Goal: Information Seeking & Learning: Check status

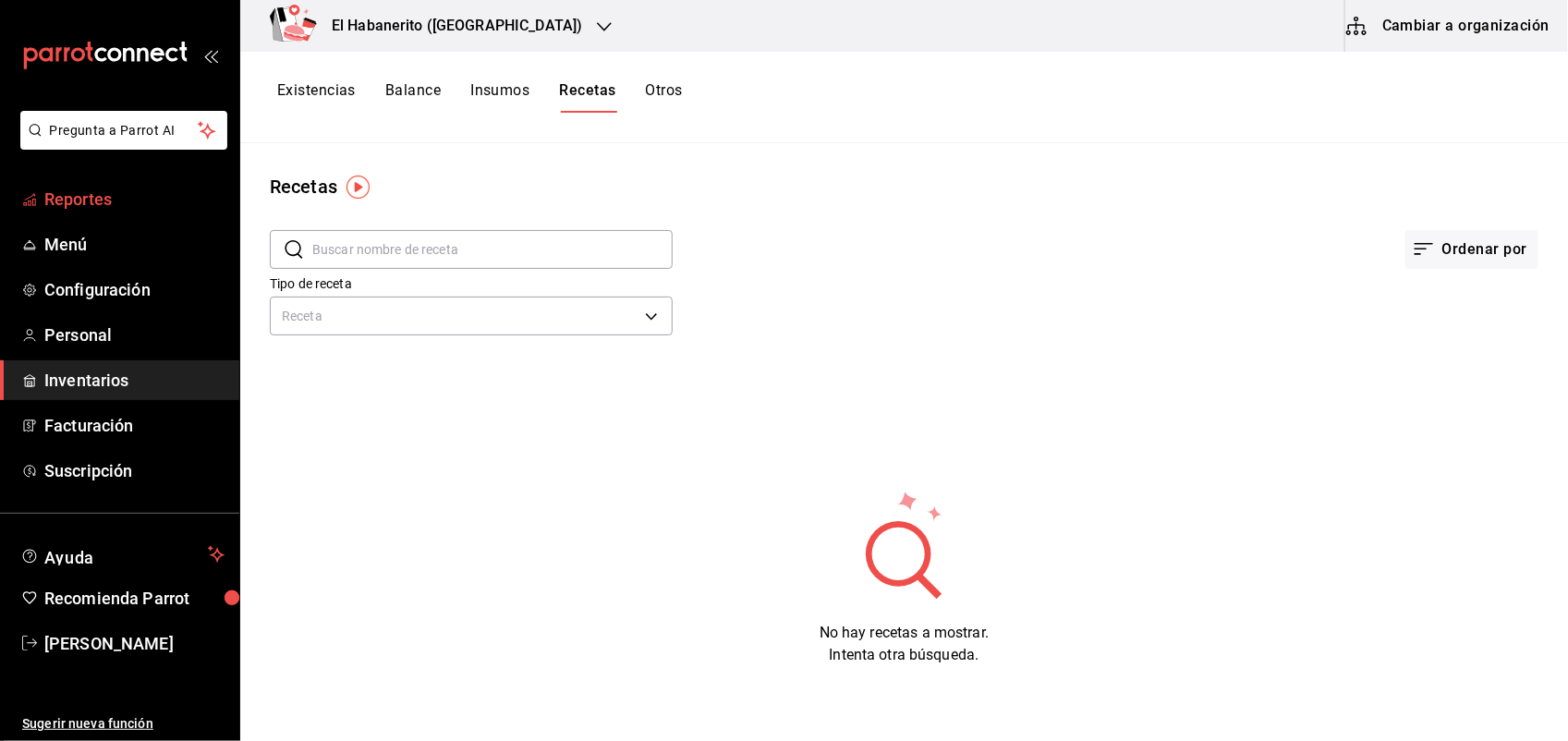
click at [85, 204] on span "Reportes" at bounding box center [134, 200] width 180 height 25
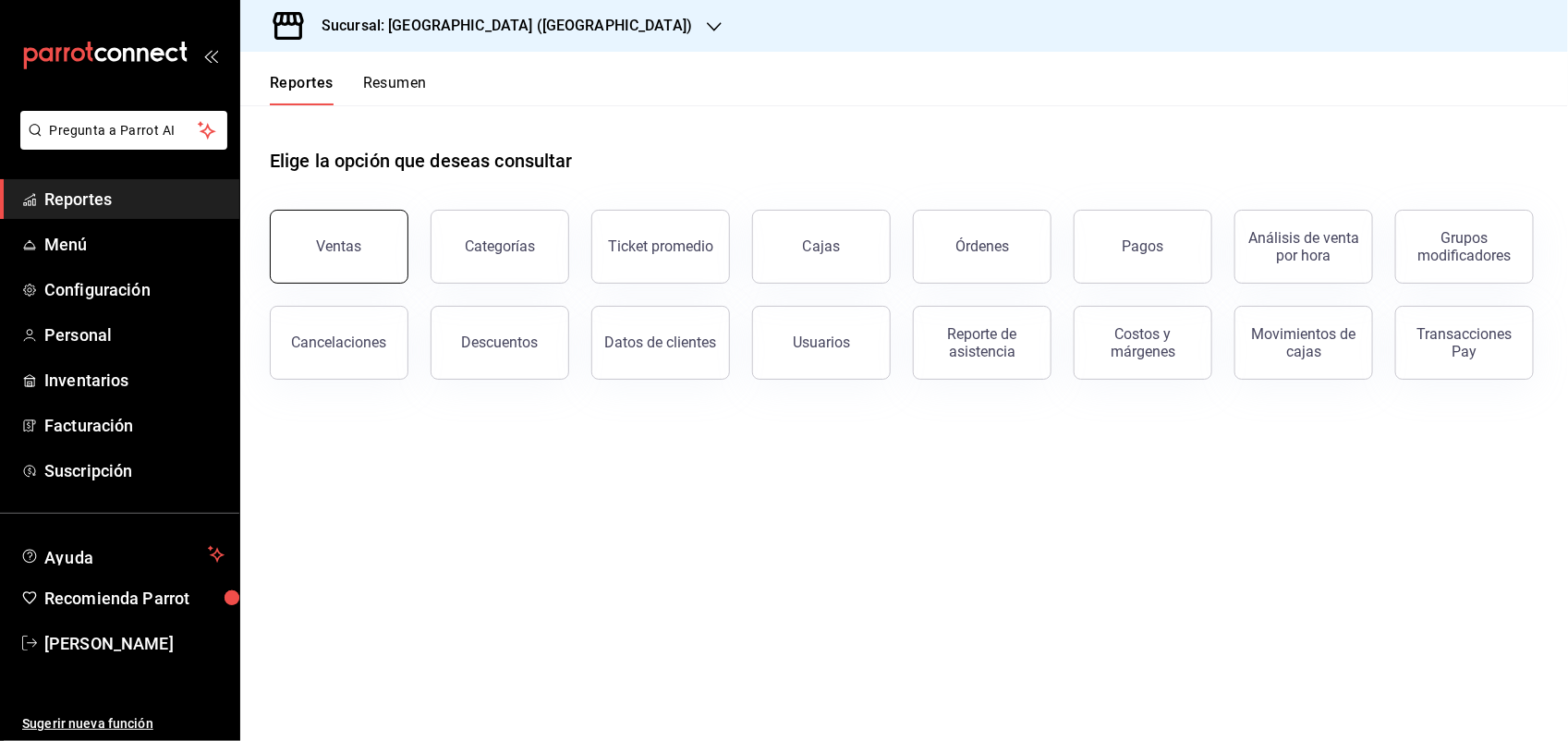
click at [400, 251] on button "Ventas" at bounding box center [339, 246] width 138 height 74
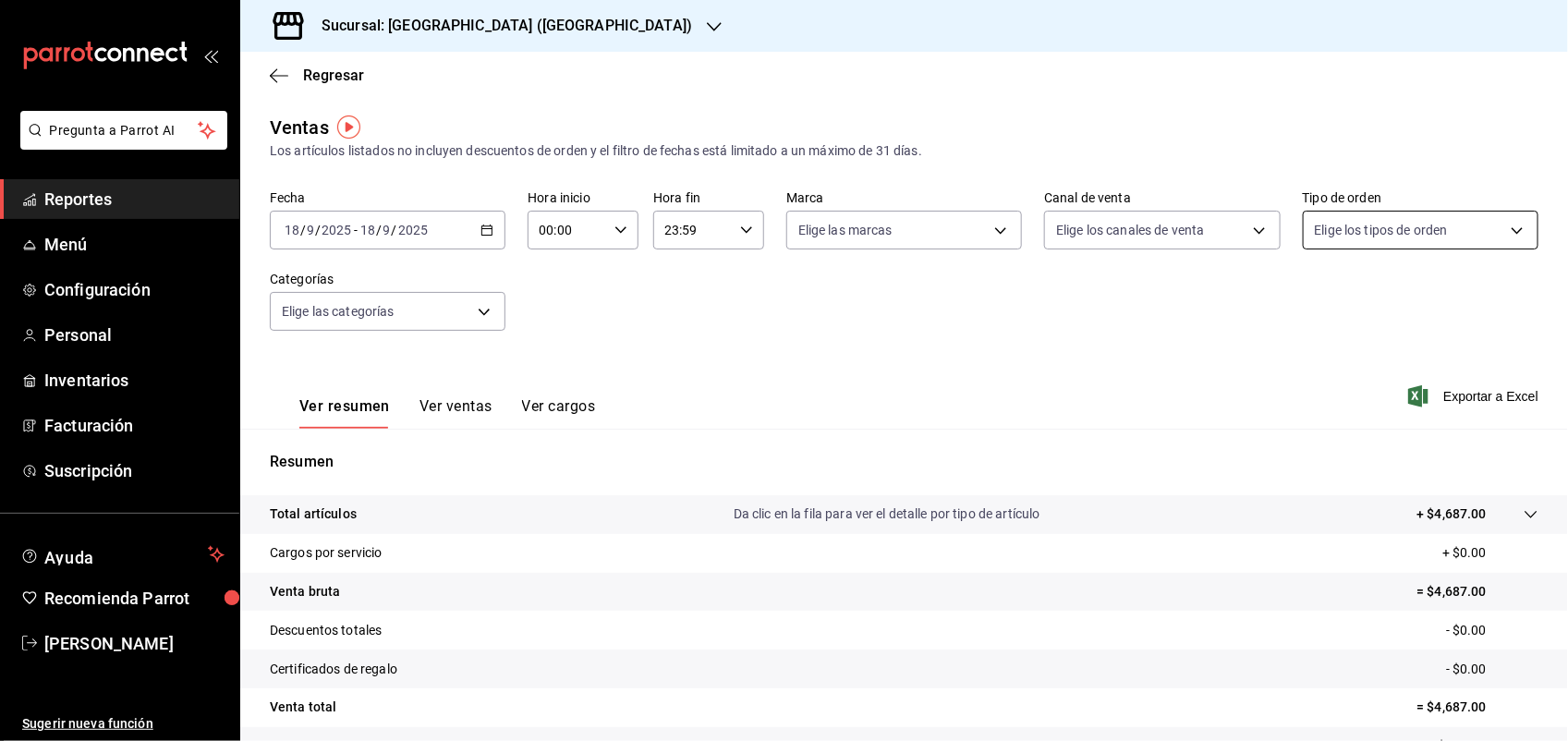
click at [1419, 227] on body "Pregunta a Parrot AI Reportes Menú Configuración Personal Inventarios Facturaci…" at bounding box center [784, 370] width 1568 height 741
click at [1369, 410] on span "Comer aquí" at bounding box center [1427, 405] width 174 height 19
type input "944de7fa-b980-46e6-8959-c915d1be85ee"
checkbox input "true"
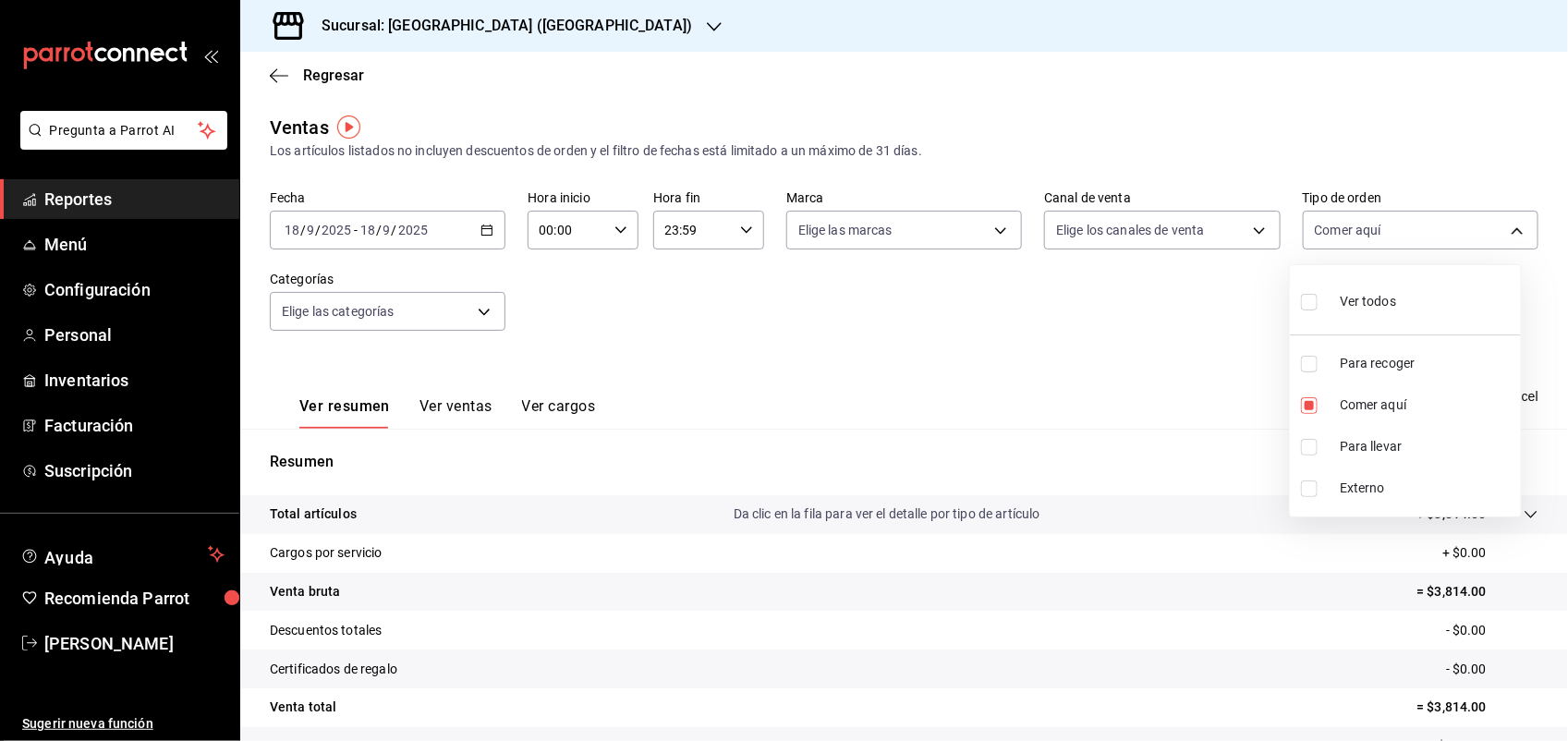
click at [1131, 343] on div at bounding box center [784, 370] width 1568 height 741
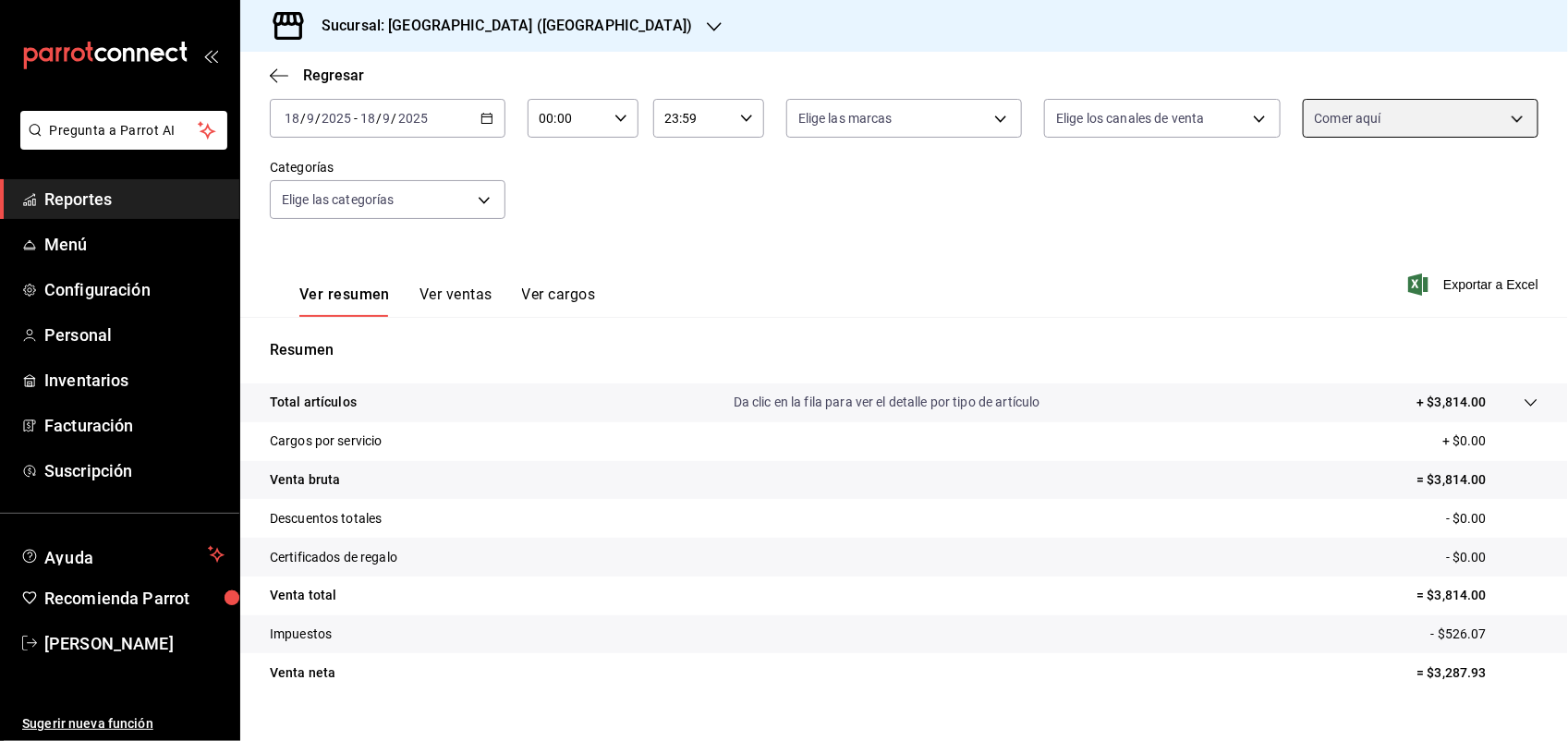
scroll to position [143, 0]
